Goal: Find specific page/section: Locate a particular part of the current website

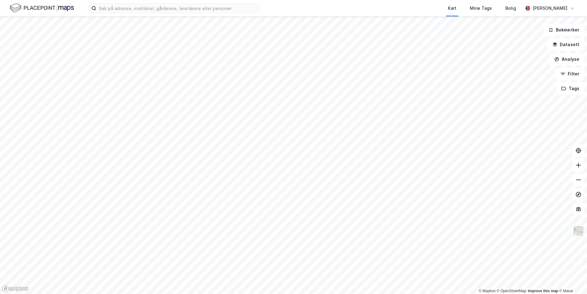
click at [122, 13] on div "Kart Mine Tags Bolig [PERSON_NAME]" at bounding box center [293, 8] width 587 height 16
click at [118, 10] on input at bounding box center [177, 8] width 163 height 9
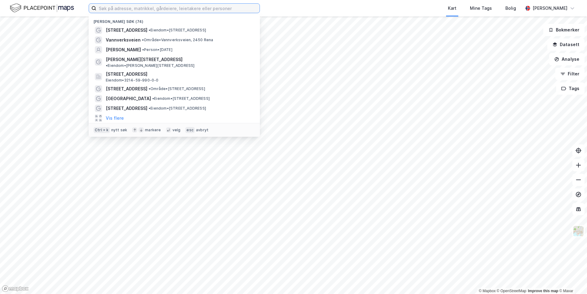
type input "N"
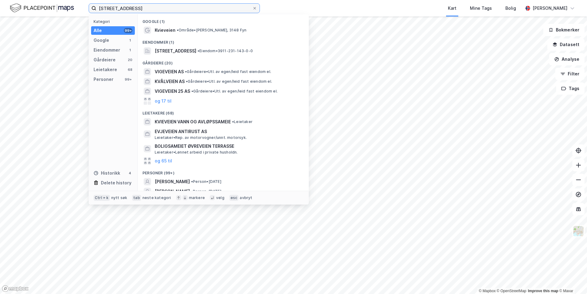
type input "[STREET_ADDRESS]"
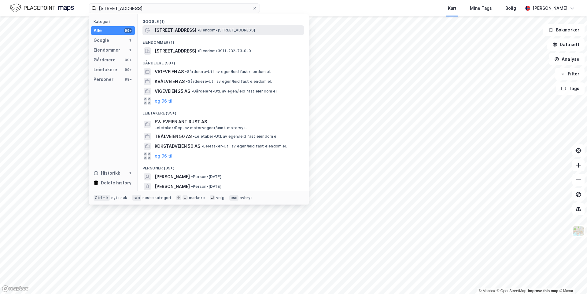
click at [178, 26] on div "[STREET_ADDRESS] • Eiendom • [STREET_ADDRESS]" at bounding box center [222, 30] width 161 height 10
